Goal: Find specific page/section: Find specific page/section

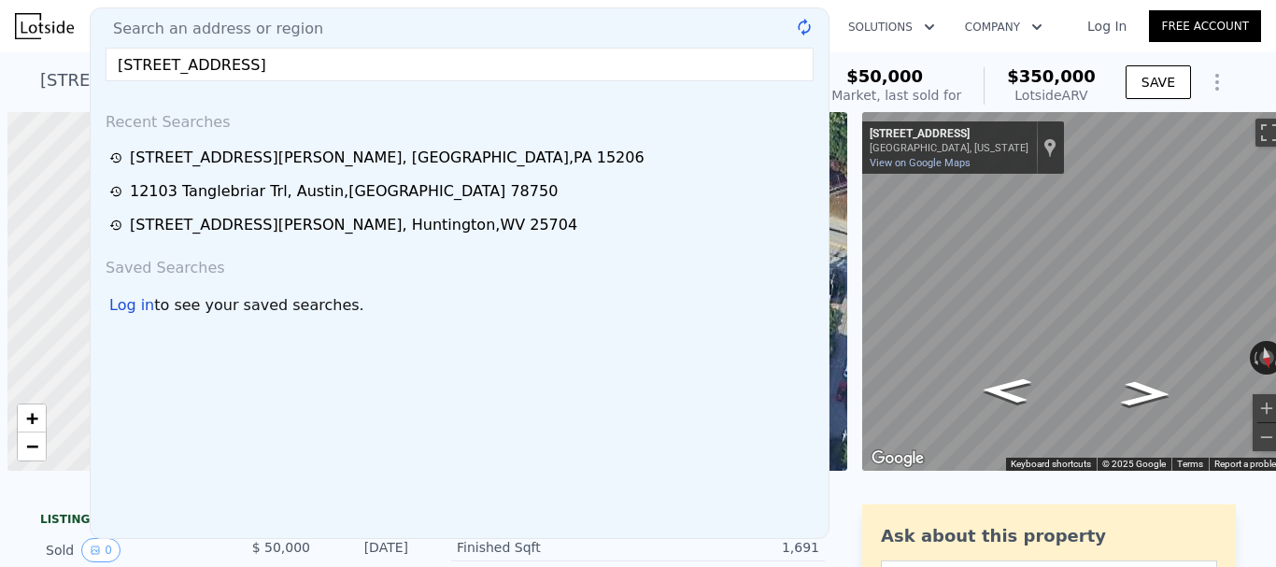
scroll to position [0, 7]
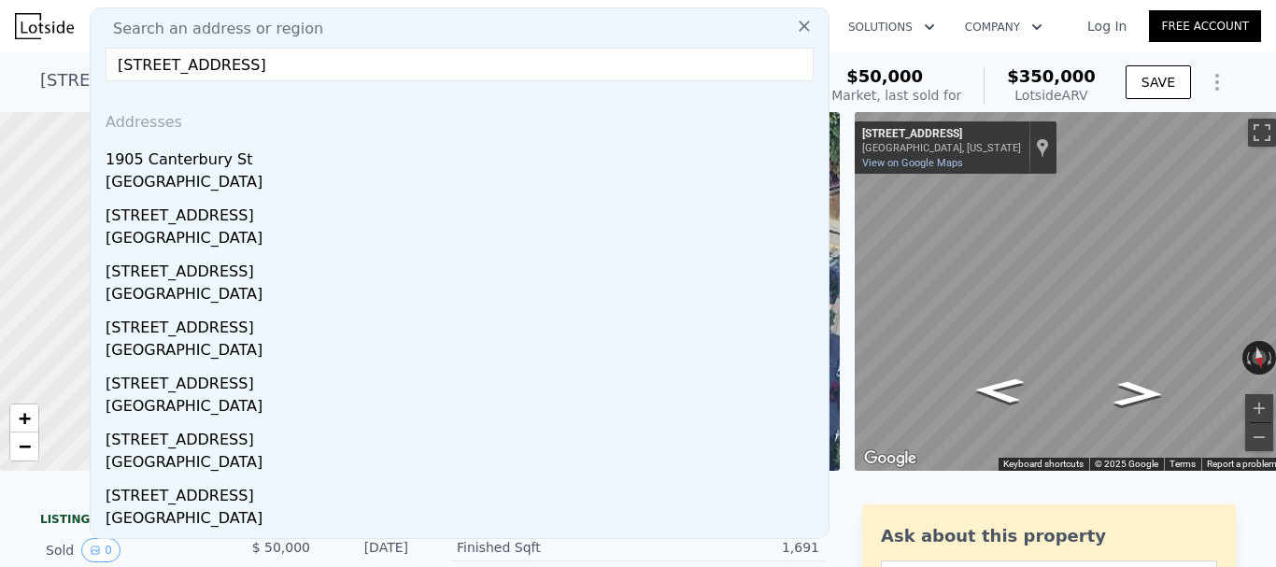
type input "[STREET_ADDRESS]"
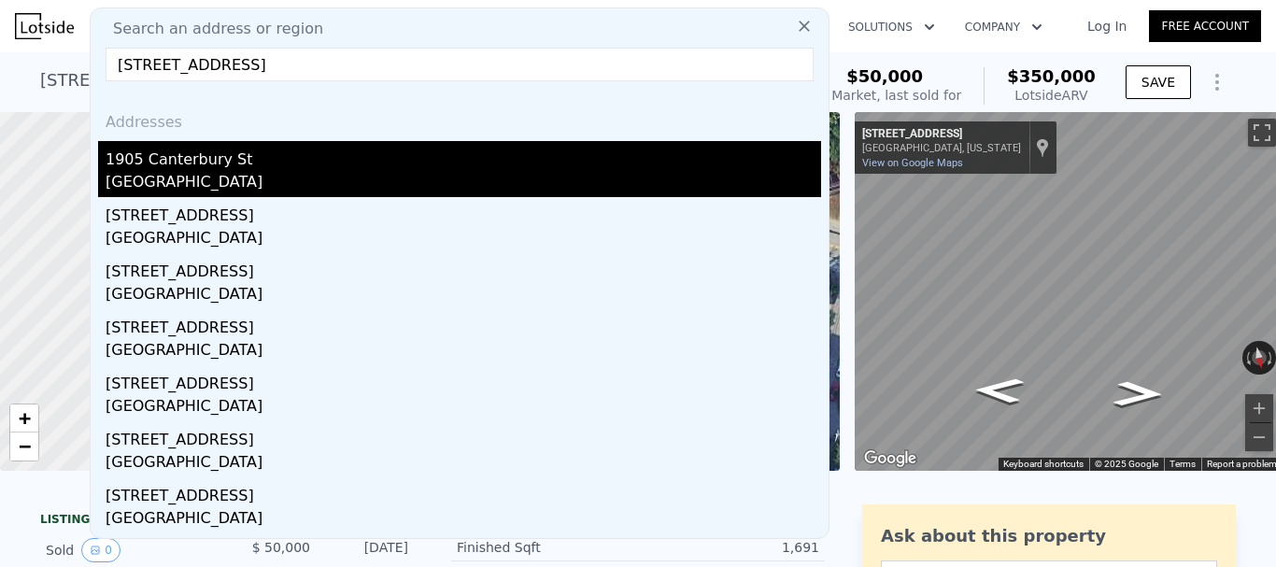
click at [248, 189] on div "[GEOGRAPHIC_DATA]" at bounding box center [464, 184] width 716 height 26
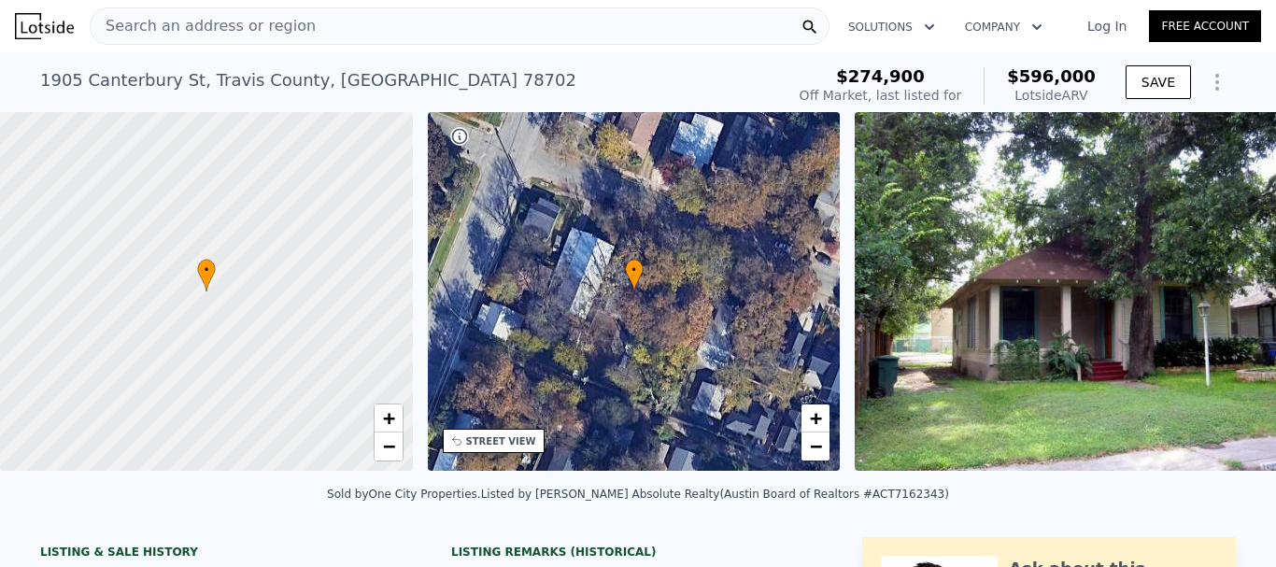
click at [393, 23] on div "Search an address or region" at bounding box center [460, 25] width 740 height 37
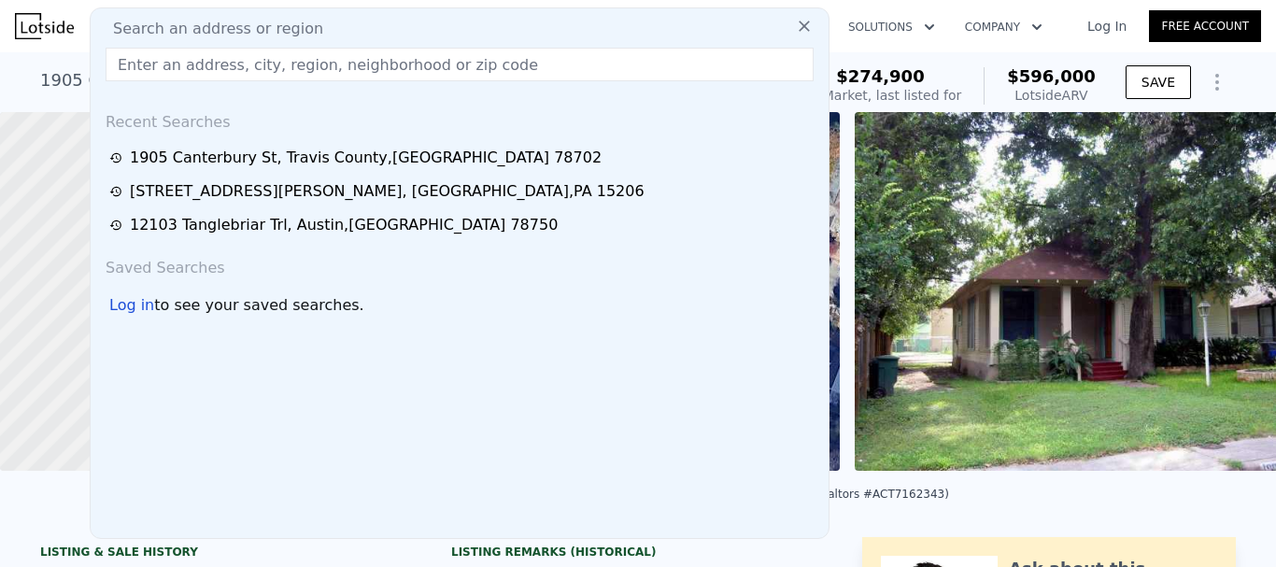
type input "[STREET_ADDRESS][PERSON_NAME]"
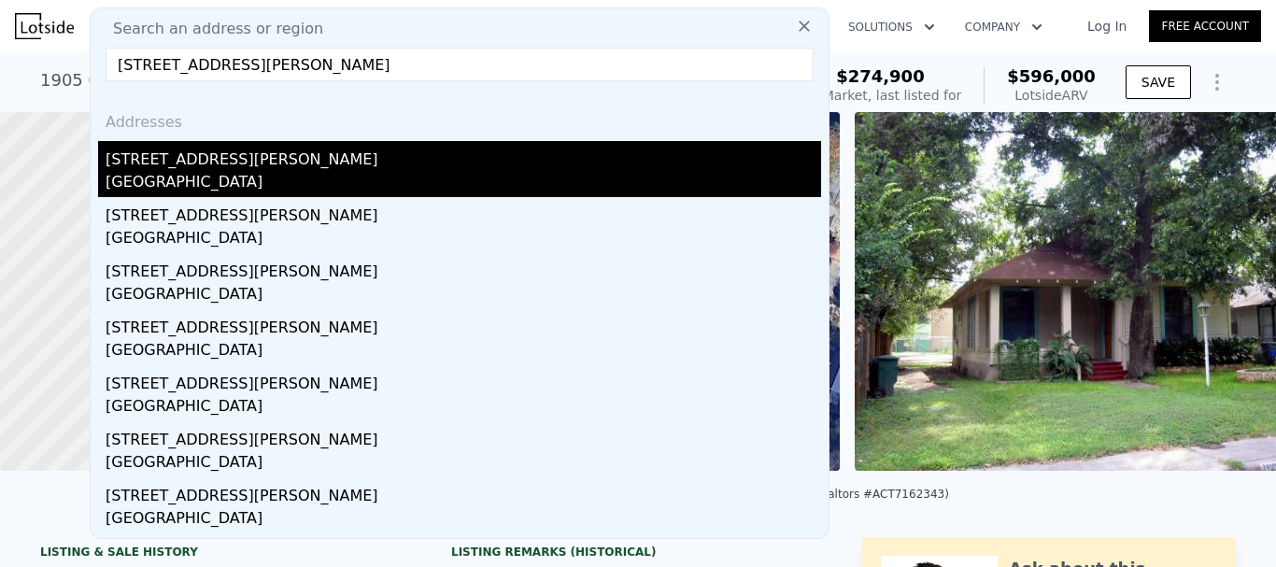
click at [319, 185] on div "[GEOGRAPHIC_DATA]" at bounding box center [464, 184] width 716 height 26
click at [319, 185] on div at bounding box center [206, 292] width 495 height 431
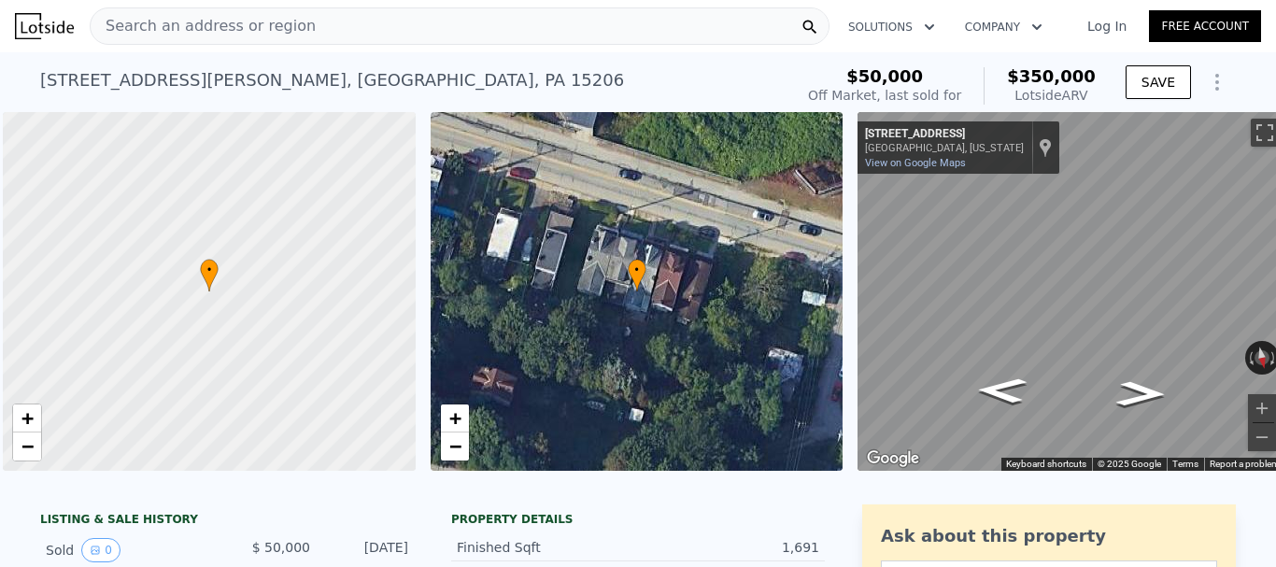
scroll to position [0, 7]
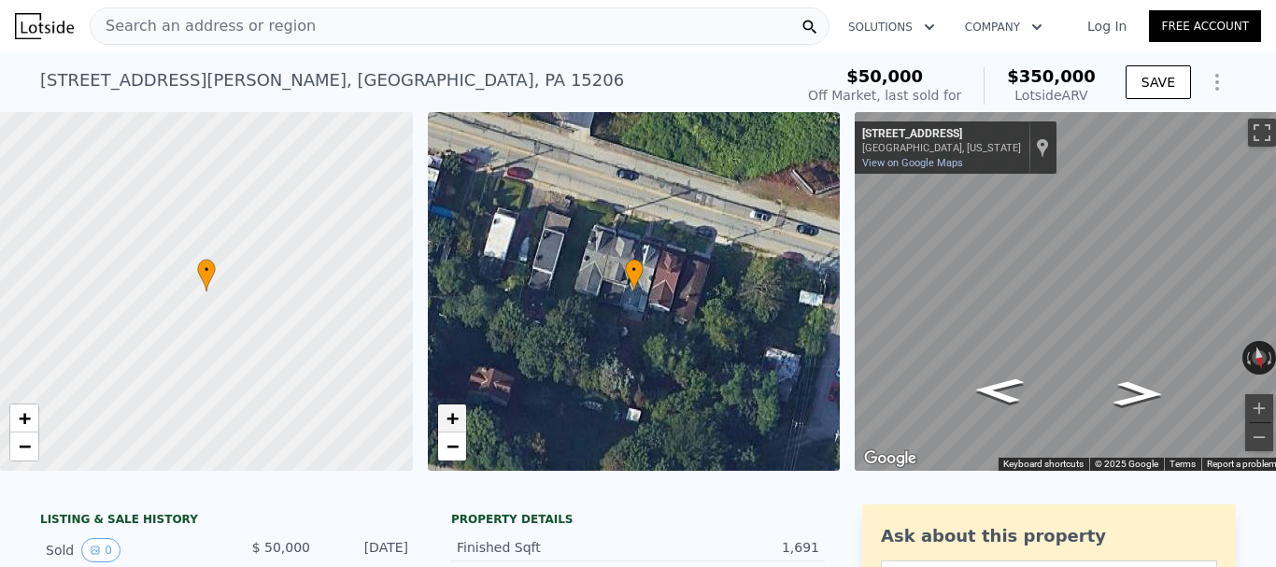
click at [453, 425] on span "+" at bounding box center [452, 417] width 12 height 23
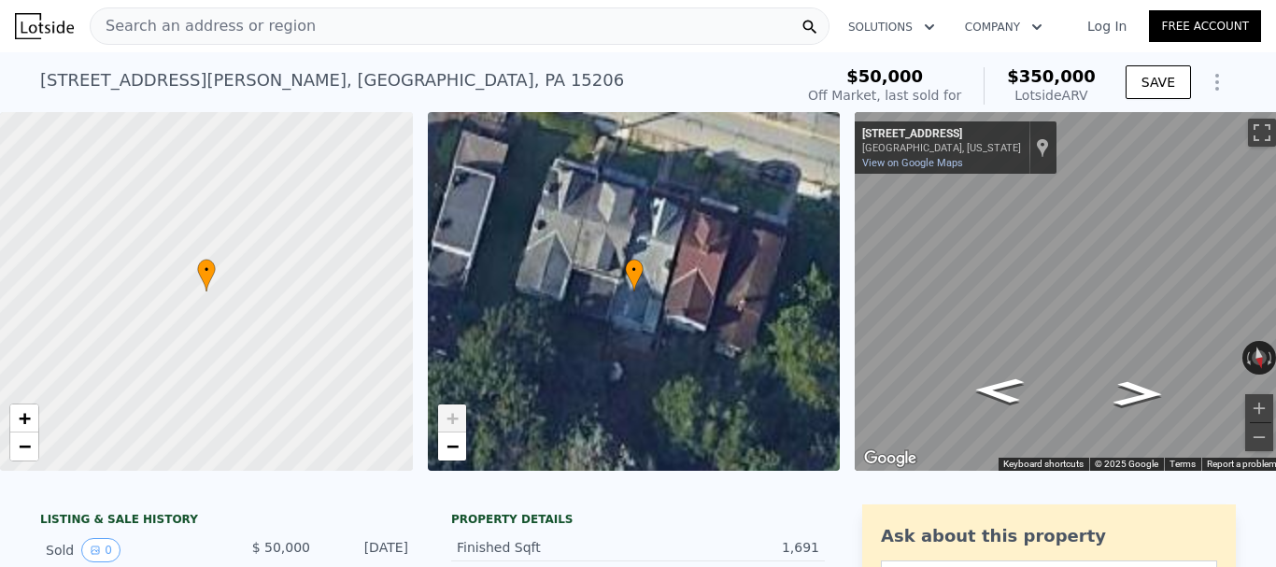
click at [453, 425] on span "+" at bounding box center [452, 417] width 12 height 23
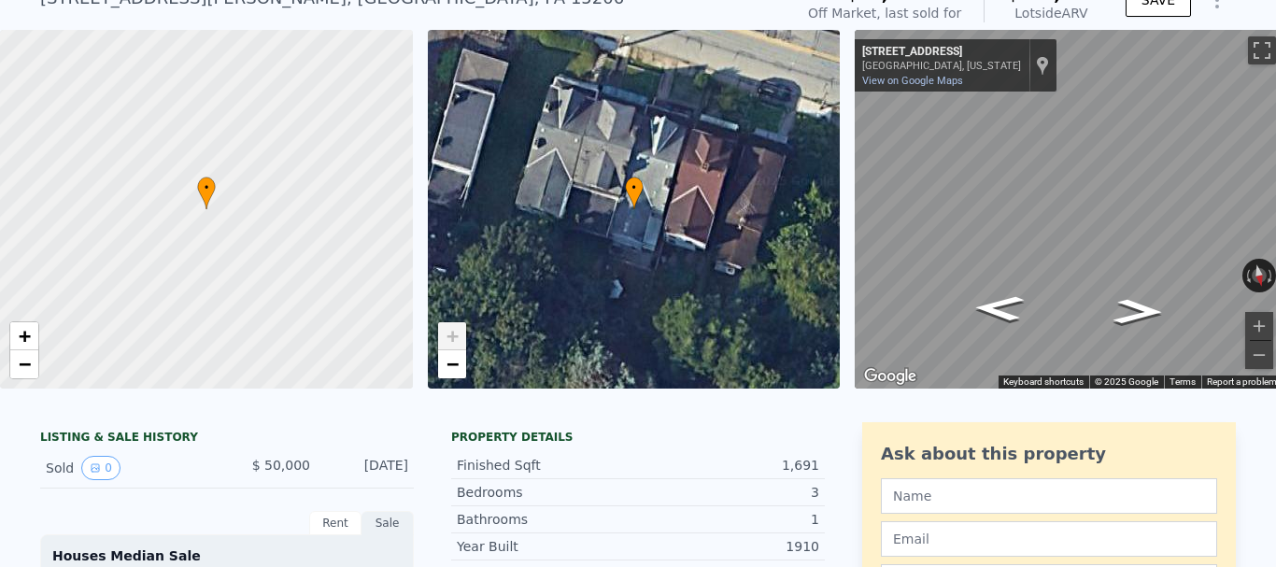
scroll to position [0, 0]
